Goal: Information Seeking & Learning: Learn about a topic

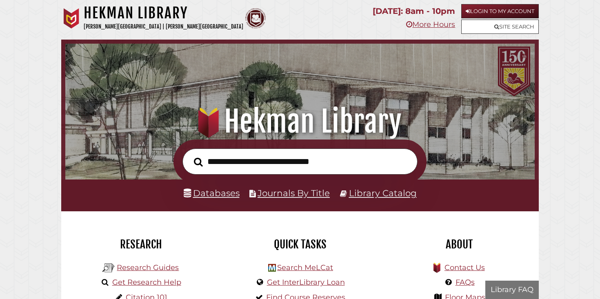
scroll to position [155, 465]
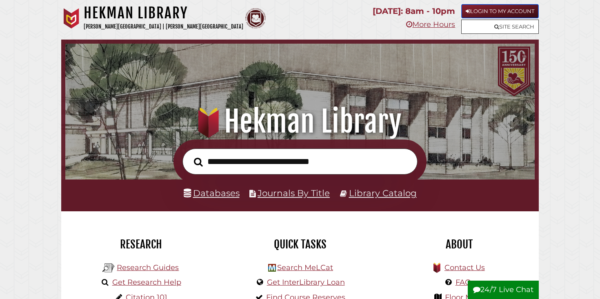
click at [488, 10] on link "Login to My Account" at bounding box center [500, 11] width 78 height 14
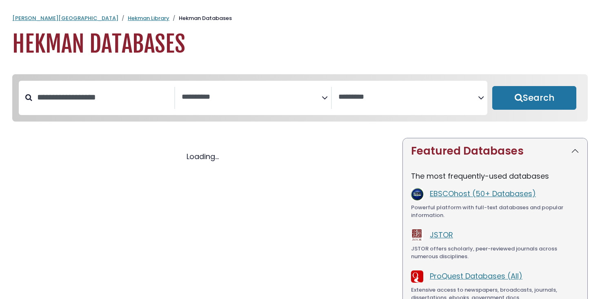
select select "Database Subject Filter"
select select "Database Vendors Filter"
select select "Database Subject Filter"
select select "Database Vendors Filter"
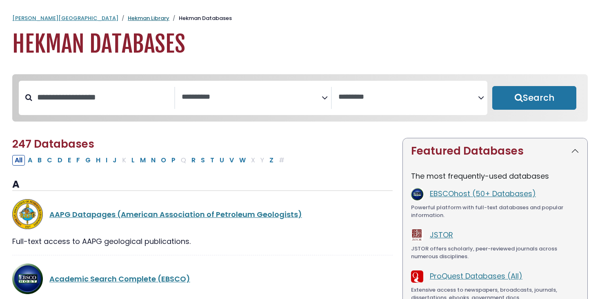
click at [128, 18] on link "Hekman Library" at bounding box center [149, 18] width 42 height 8
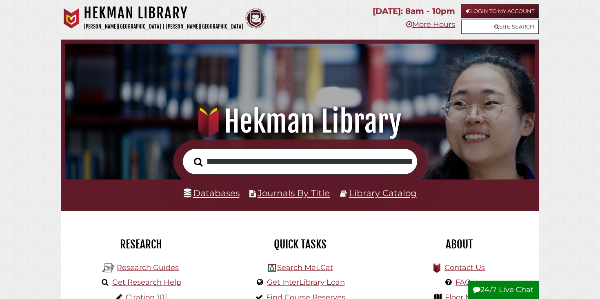
scroll to position [0, 154]
type input "**********"
click at [190, 155] on button "Search" at bounding box center [198, 162] width 17 height 14
